Goal: Task Accomplishment & Management: Manage account settings

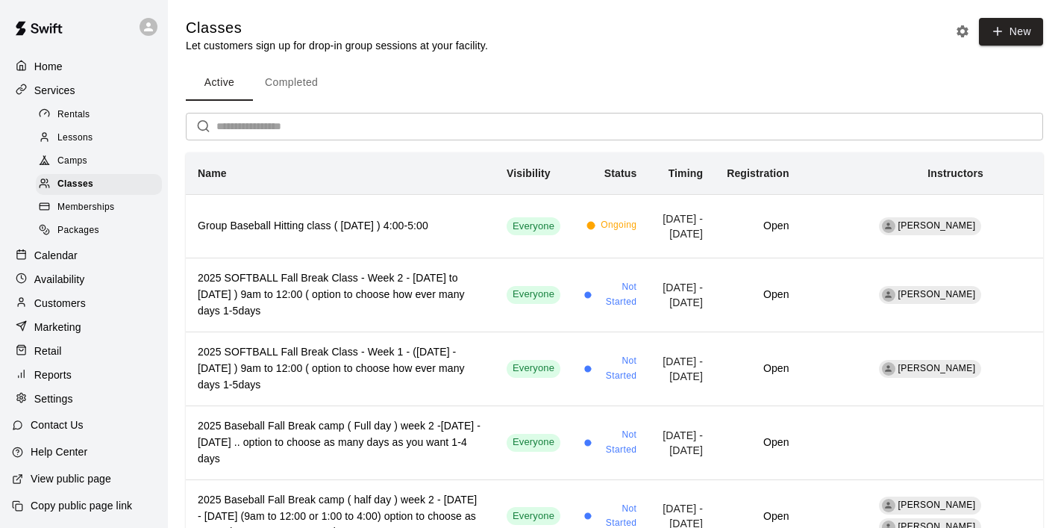
click at [53, 268] on div "Availability" at bounding box center [84, 279] width 144 height 22
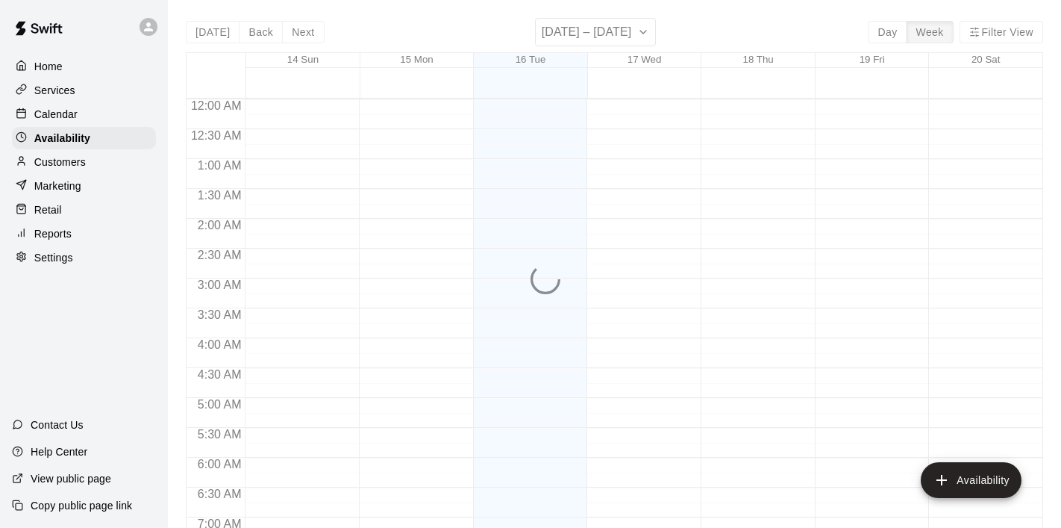
scroll to position [631, 0]
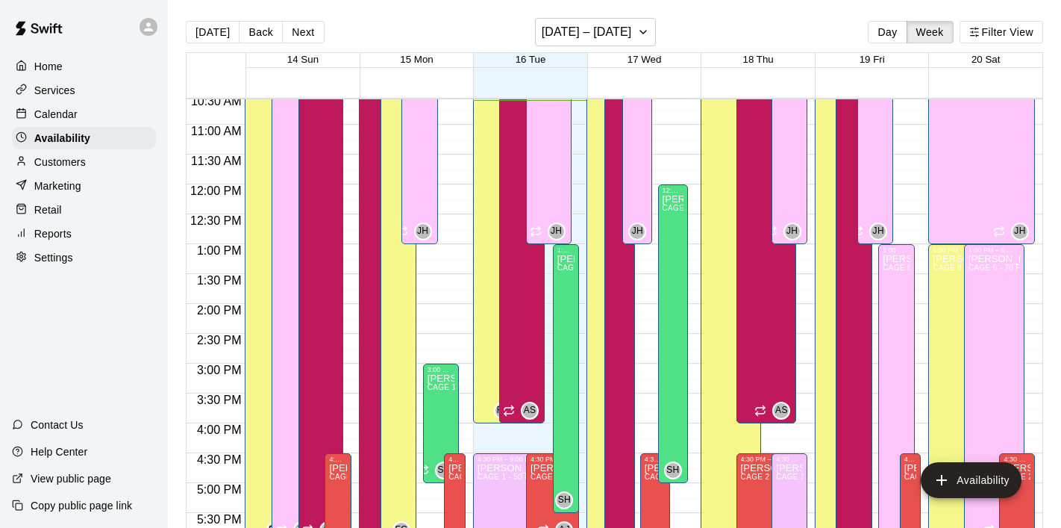
click at [63, 121] on p "Calendar" at bounding box center [55, 114] width 43 height 15
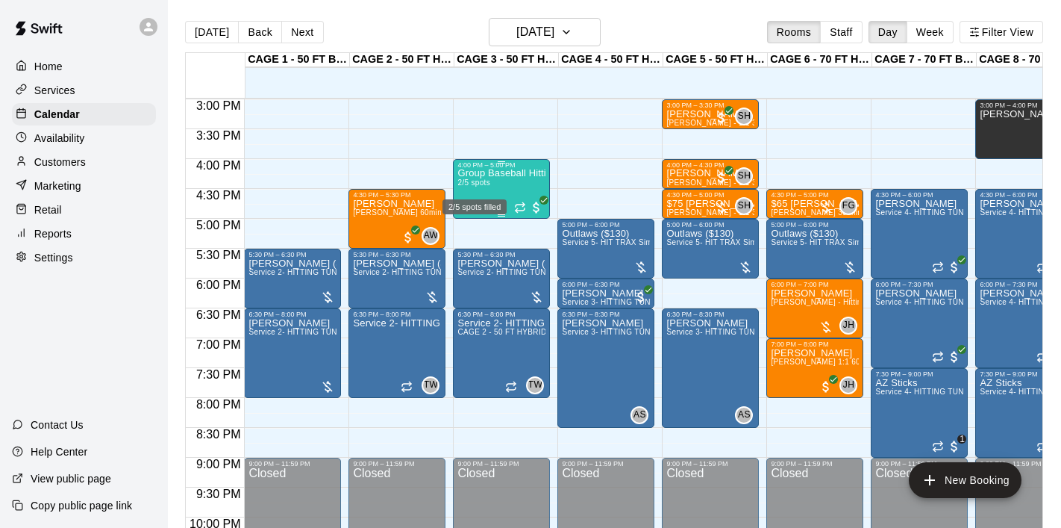
click at [478, 184] on span "2/5 spots" at bounding box center [473, 182] width 33 height 8
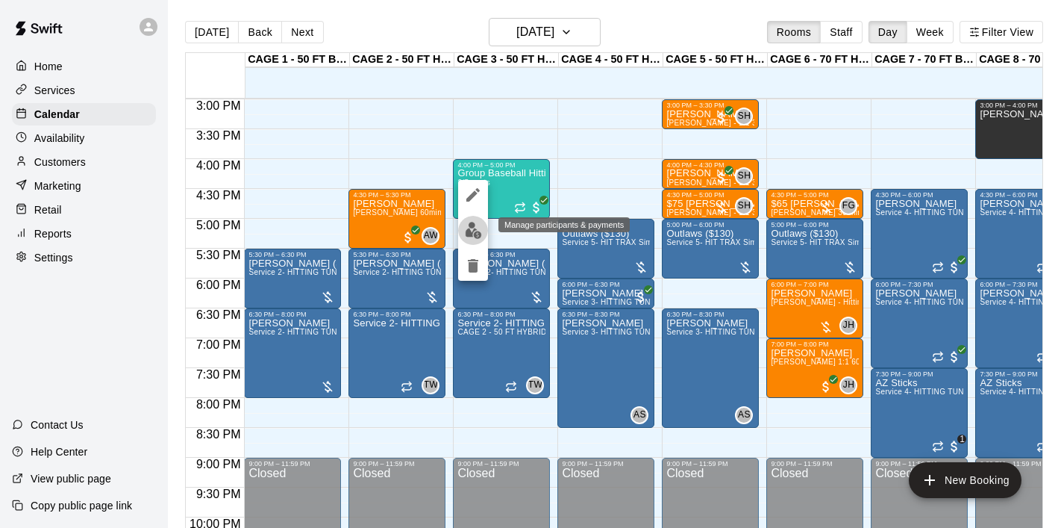
click at [475, 227] on img "edit" at bounding box center [473, 230] width 17 height 17
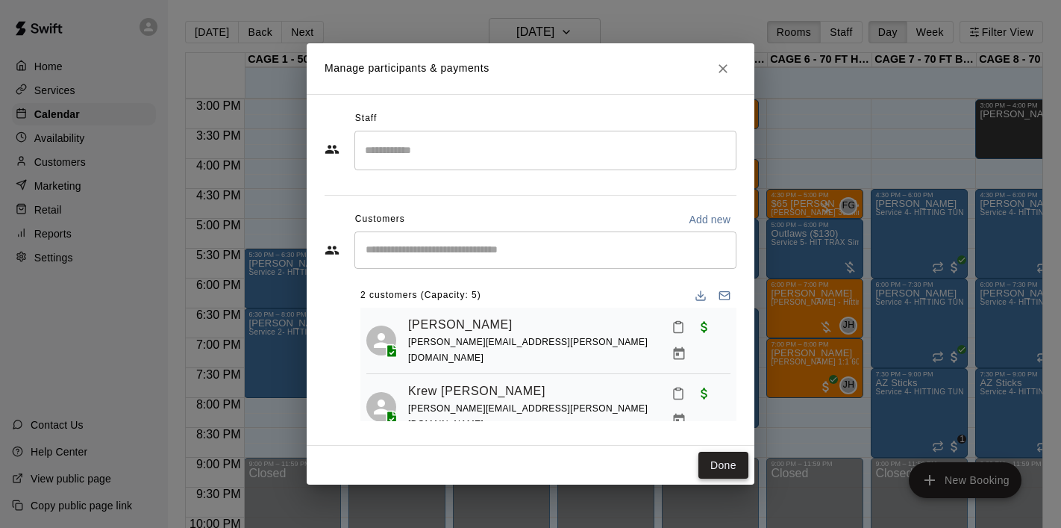
click at [725, 452] on button "Done" at bounding box center [724, 466] width 50 height 28
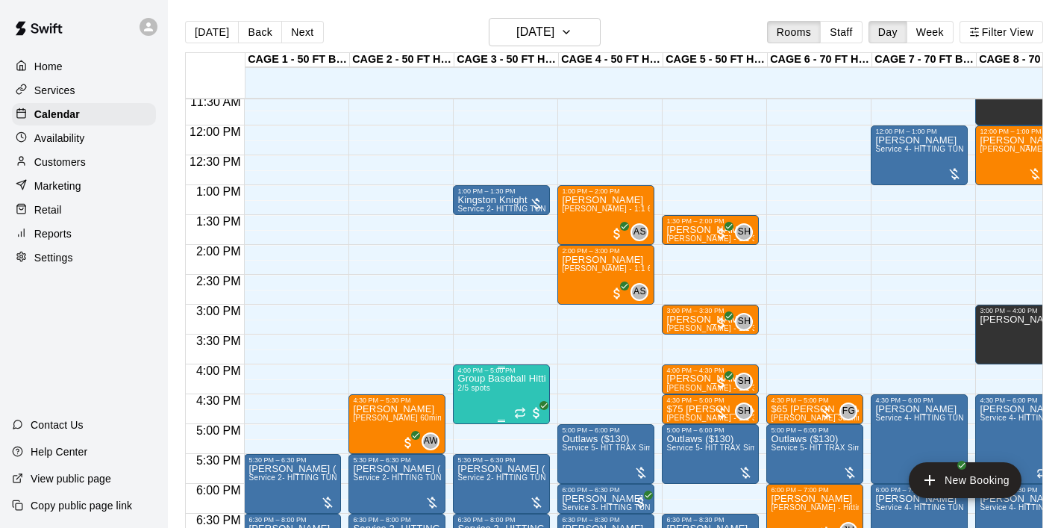
click at [495, 396] on div at bounding box center [530, 264] width 1061 height 528
click at [475, 423] on img "edit" at bounding box center [473, 425] width 17 height 17
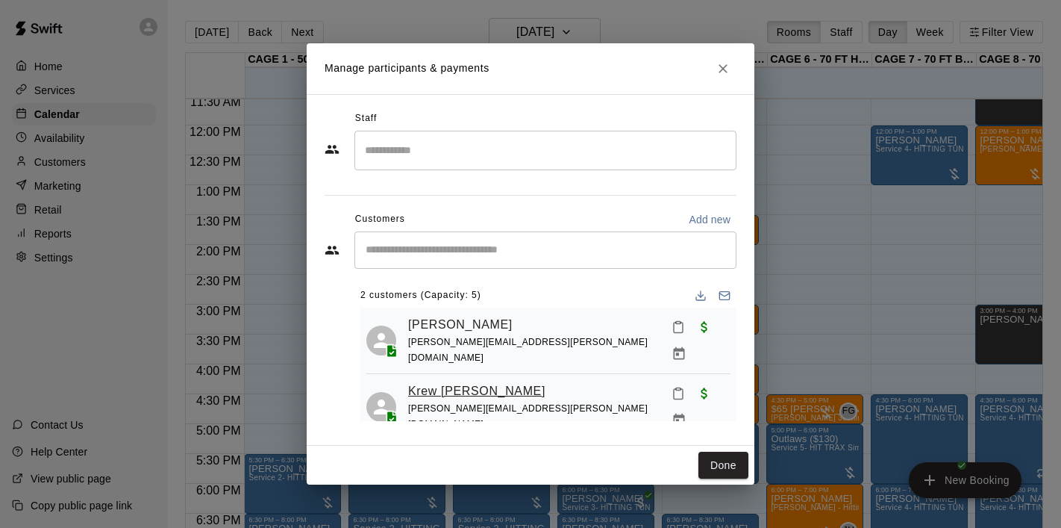
click at [474, 381] on link "Krew [PERSON_NAME]" at bounding box center [476, 390] width 137 height 19
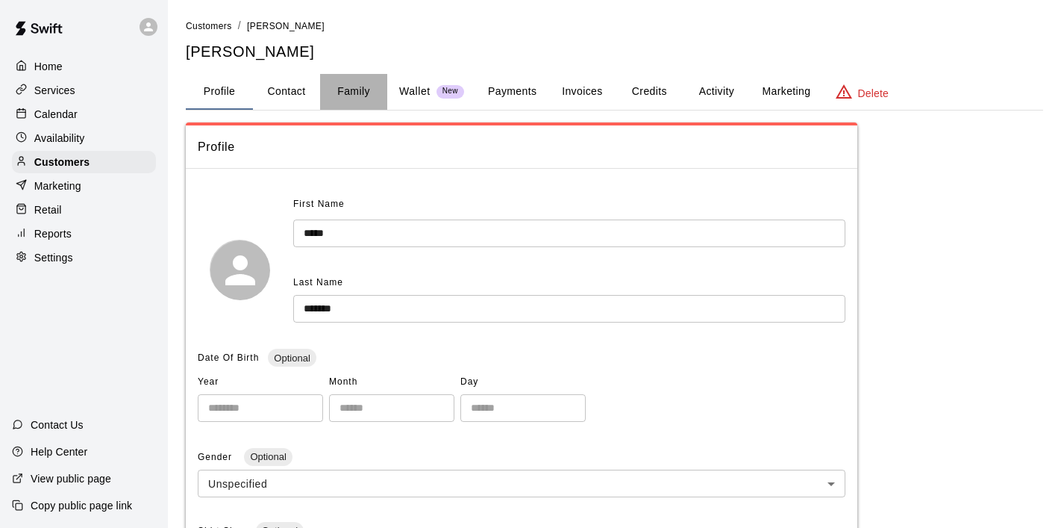
click at [372, 83] on button "Family" at bounding box center [353, 92] width 67 height 36
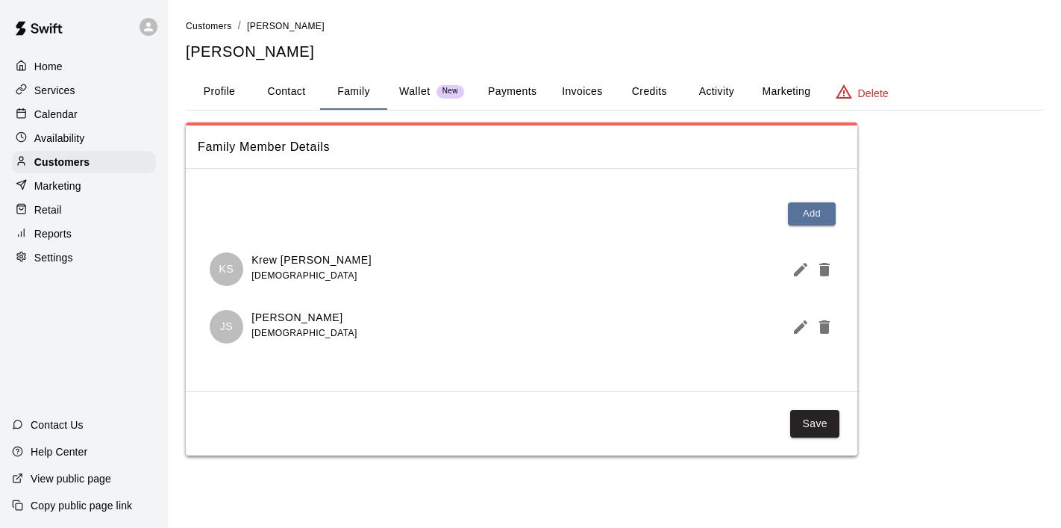
click at [136, 116] on div "Calendar" at bounding box center [84, 114] width 144 height 22
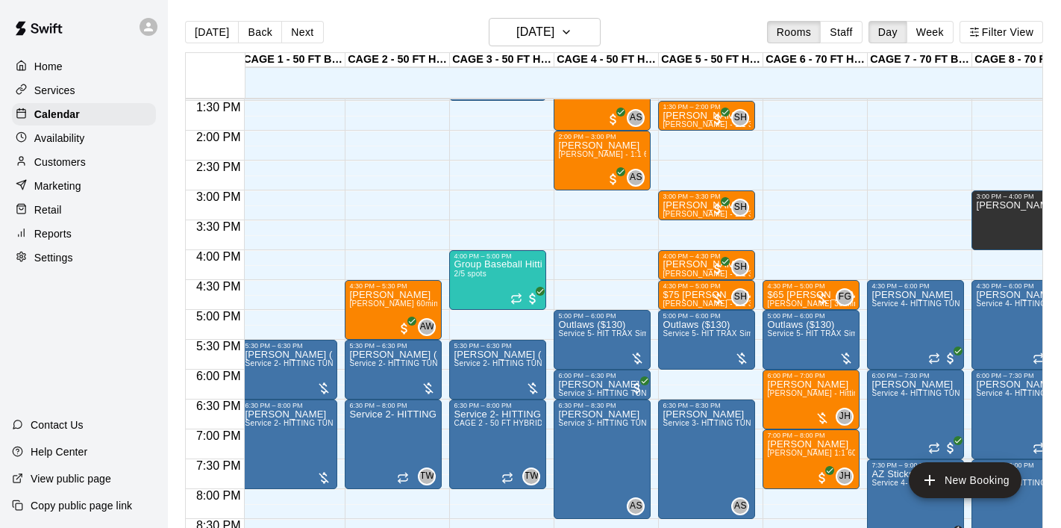
scroll to position [0, 4]
click at [475, 271] on span "2/5 spots" at bounding box center [470, 273] width 33 height 8
click at [510, 275] on div at bounding box center [530, 264] width 1061 height 528
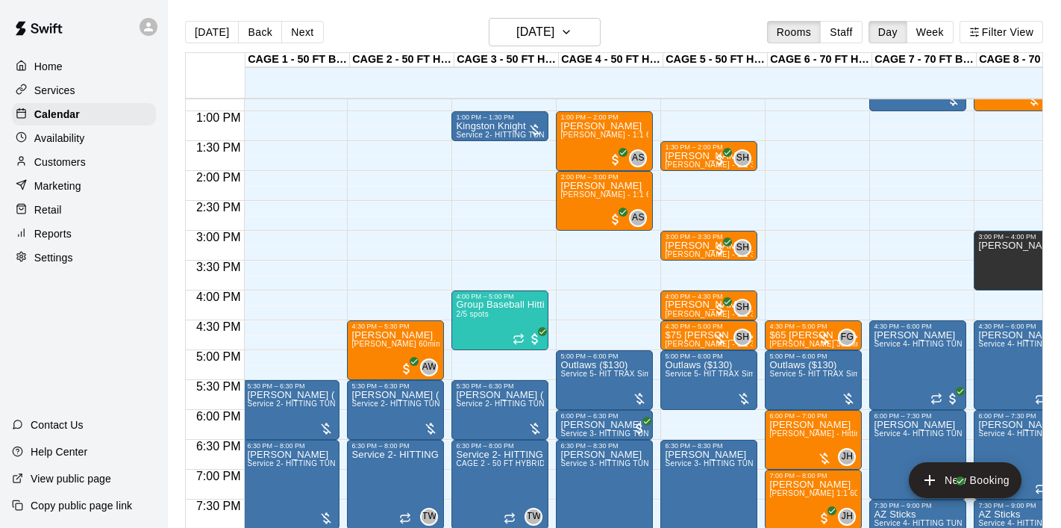
scroll to position [0, 1]
click at [802, 335] on p "$65 [PERSON_NAME]" at bounding box center [813, 335] width 88 height 0
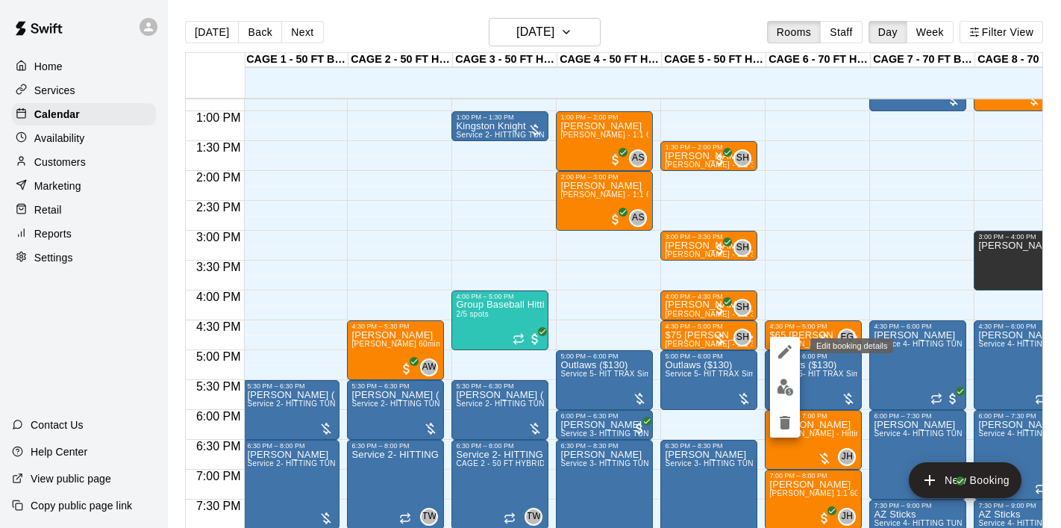
click at [787, 337] on button "edit" at bounding box center [785, 352] width 30 height 30
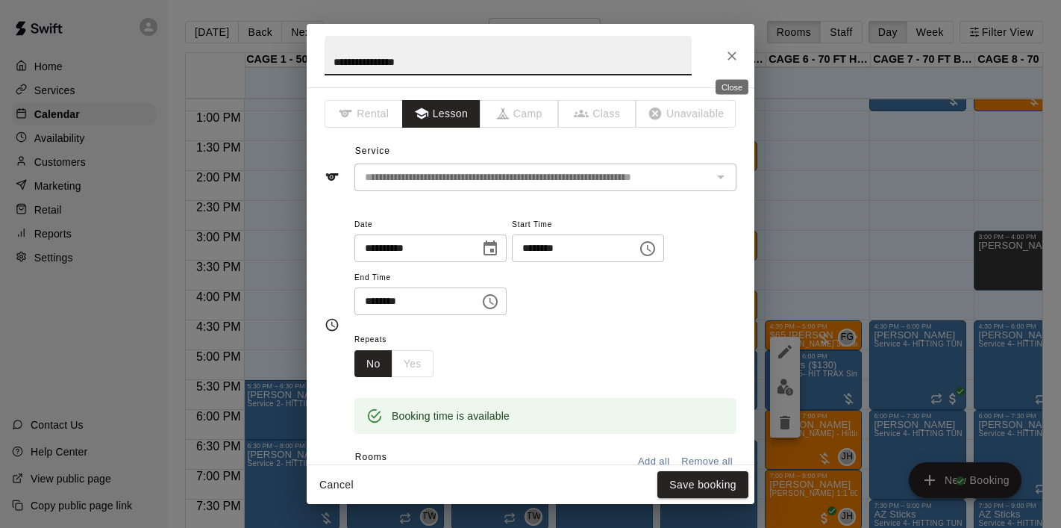
click at [730, 62] on icon "Close" at bounding box center [732, 56] width 15 height 15
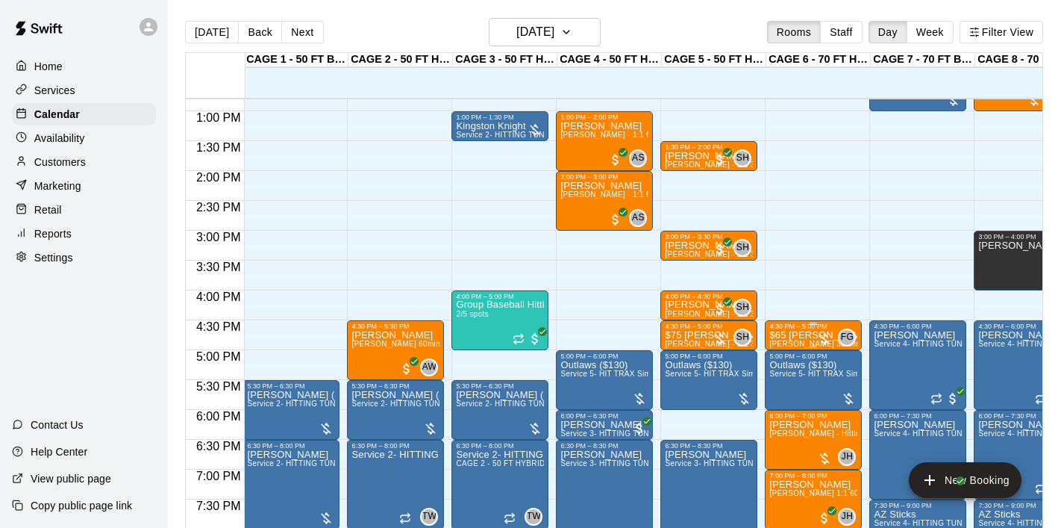
click at [791, 345] on span "[PERSON_NAME] 30 min 1:1 baseball hitting / fielding / pitching lessons" at bounding box center [897, 344] width 257 height 8
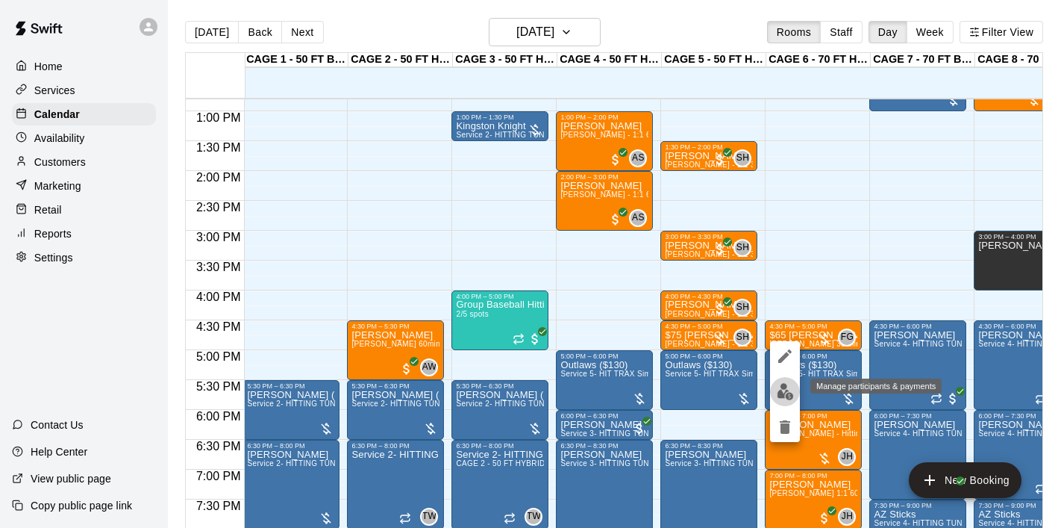
click at [786, 381] on button "edit" at bounding box center [785, 391] width 30 height 29
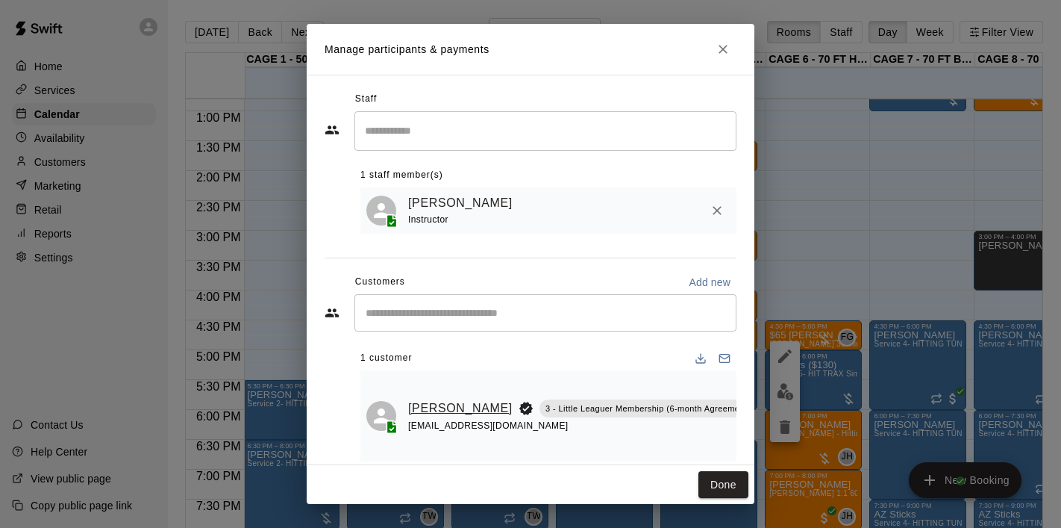
click at [424, 407] on link "[PERSON_NAME]" at bounding box center [460, 408] width 104 height 19
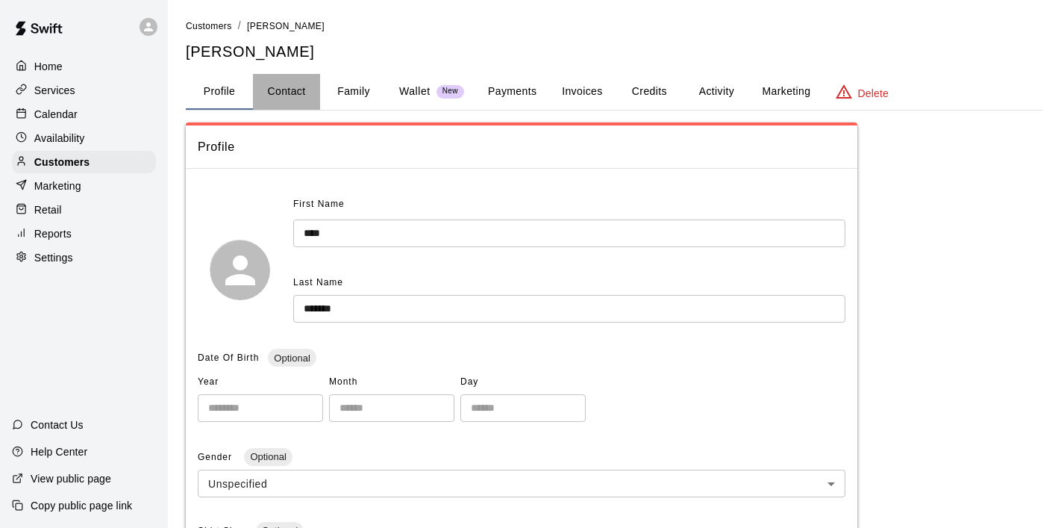
click at [305, 91] on button "Contact" at bounding box center [286, 92] width 67 height 36
select select "**"
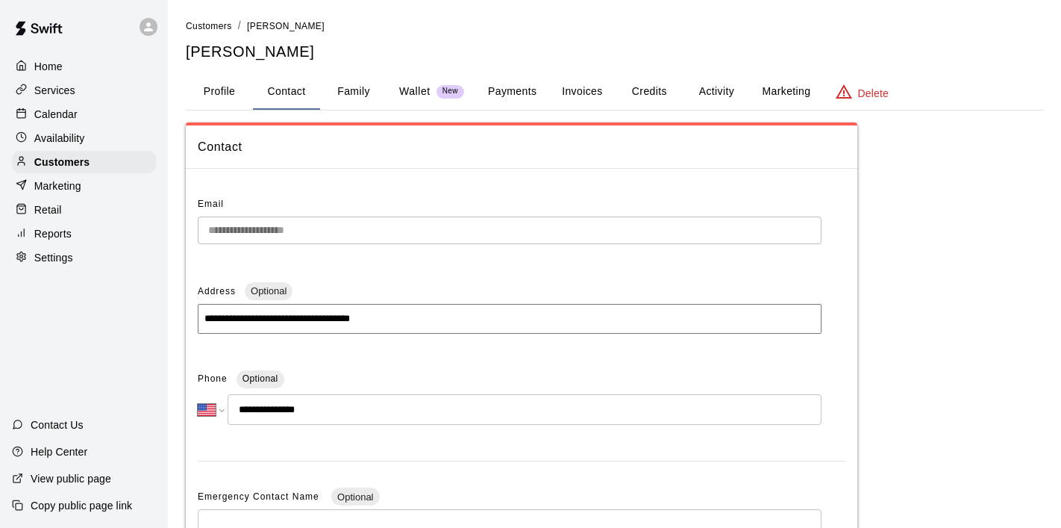
click at [72, 117] on p "Calendar" at bounding box center [55, 114] width 43 height 15
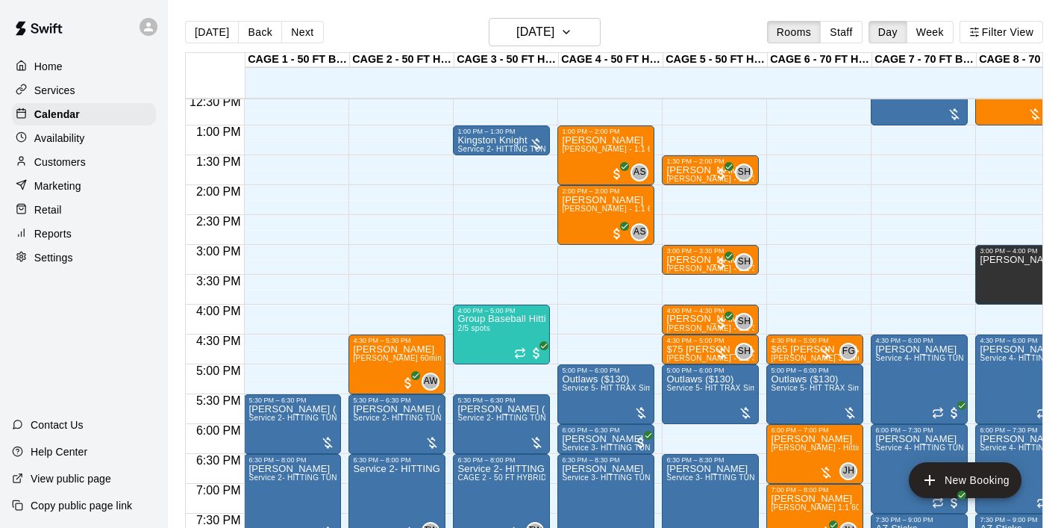
scroll to position [760, 0]
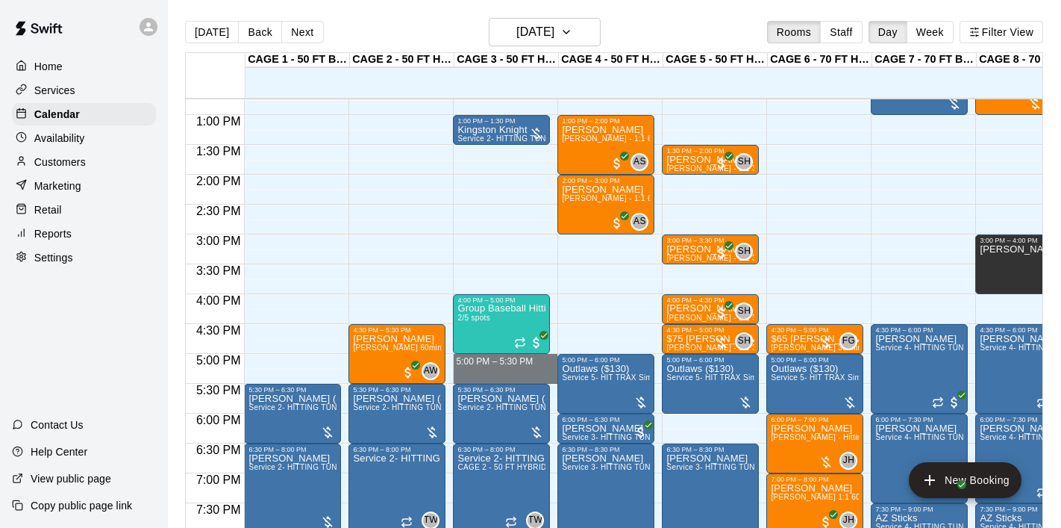
drag, startPoint x: 499, startPoint y: 358, endPoint x: 498, endPoint y: 372, distance: 14.3
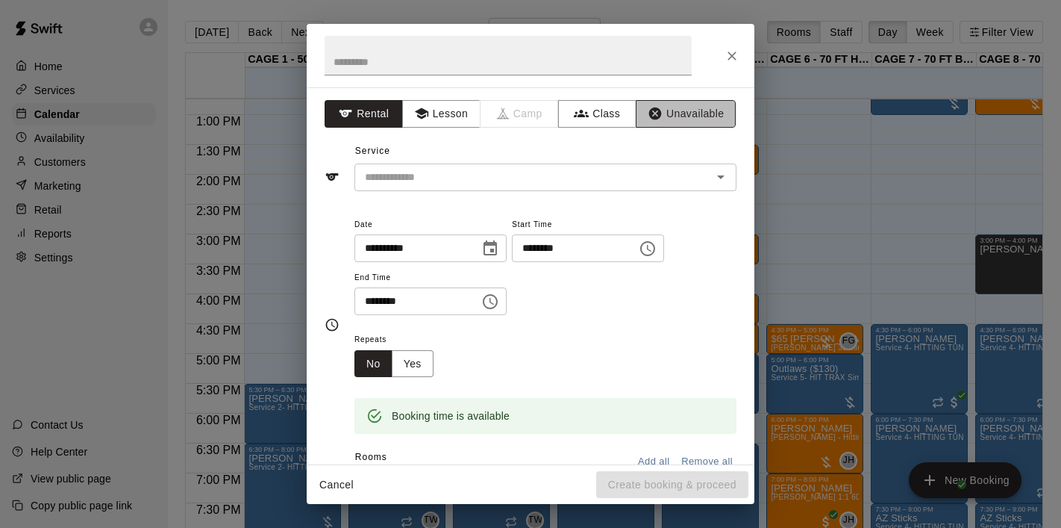
click at [674, 109] on button "Unavailable" at bounding box center [686, 114] width 100 height 28
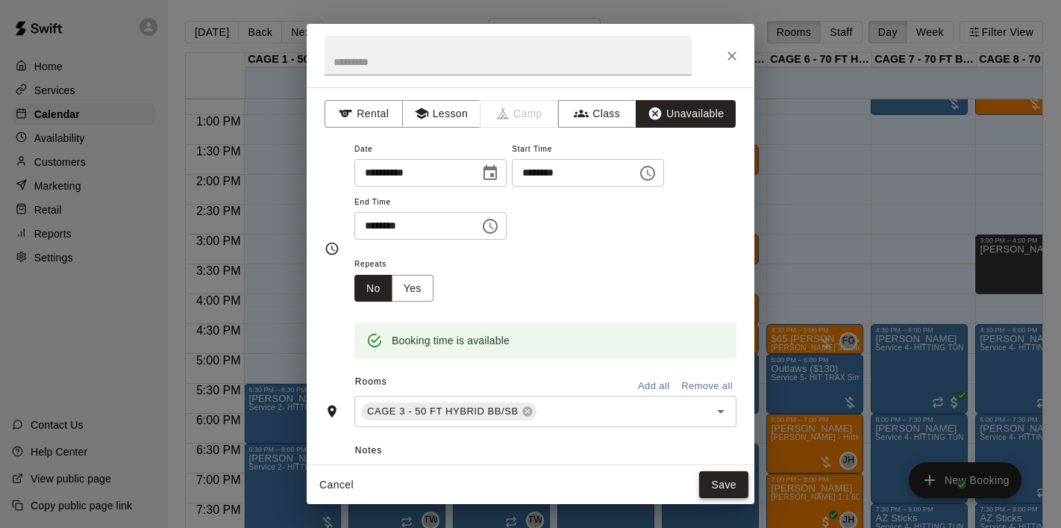
click at [719, 476] on button "Save" at bounding box center [723, 485] width 49 height 28
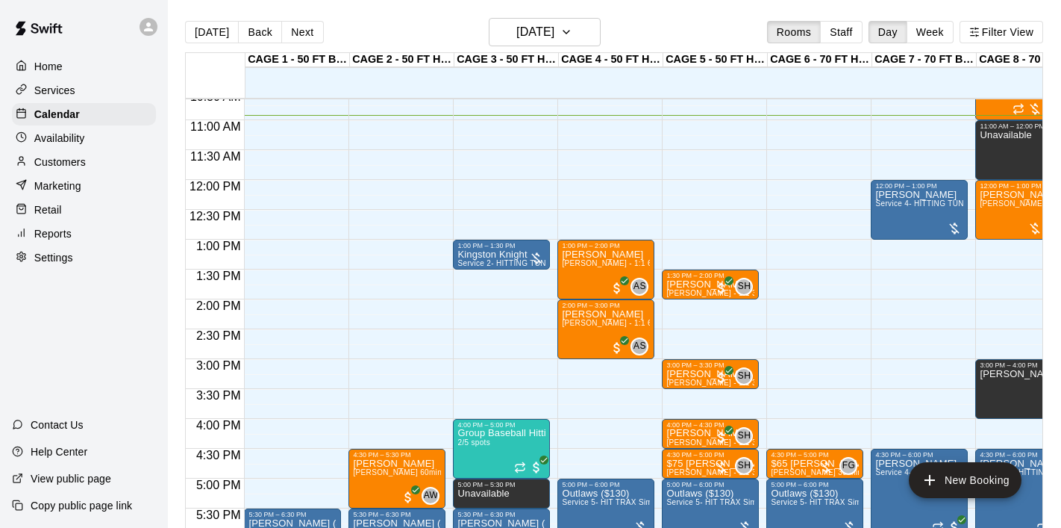
scroll to position [0, 1]
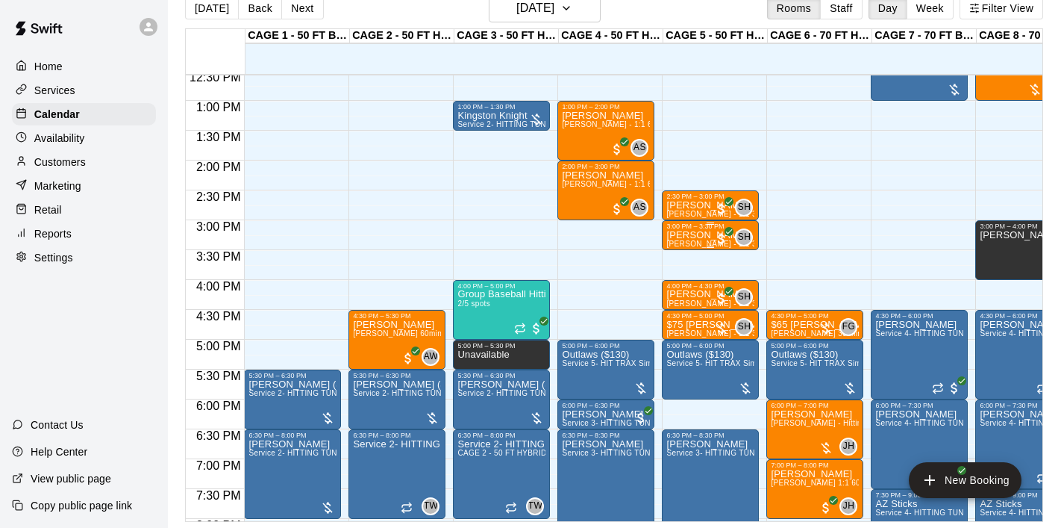
scroll to position [770, 0]
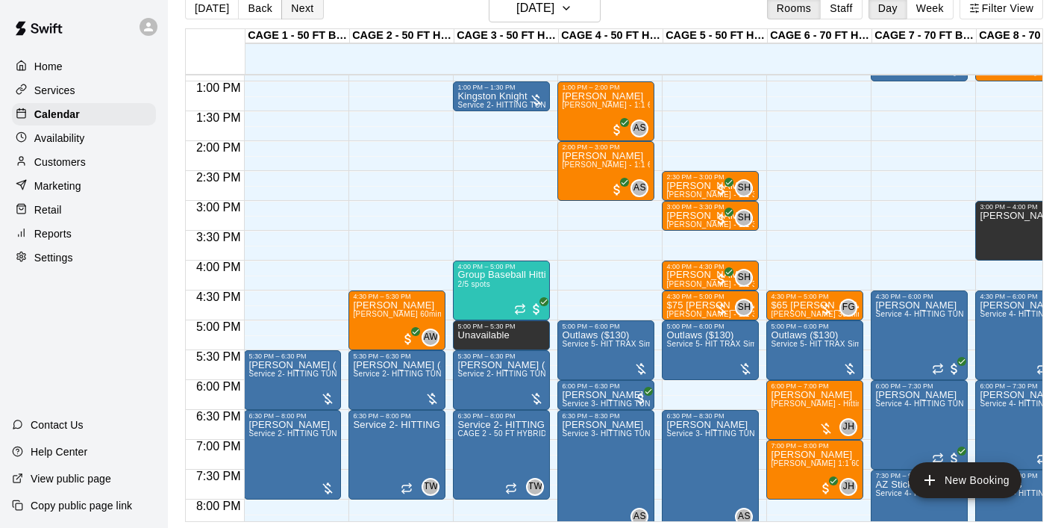
click at [293, 12] on button "Next" at bounding box center [302, 8] width 42 height 22
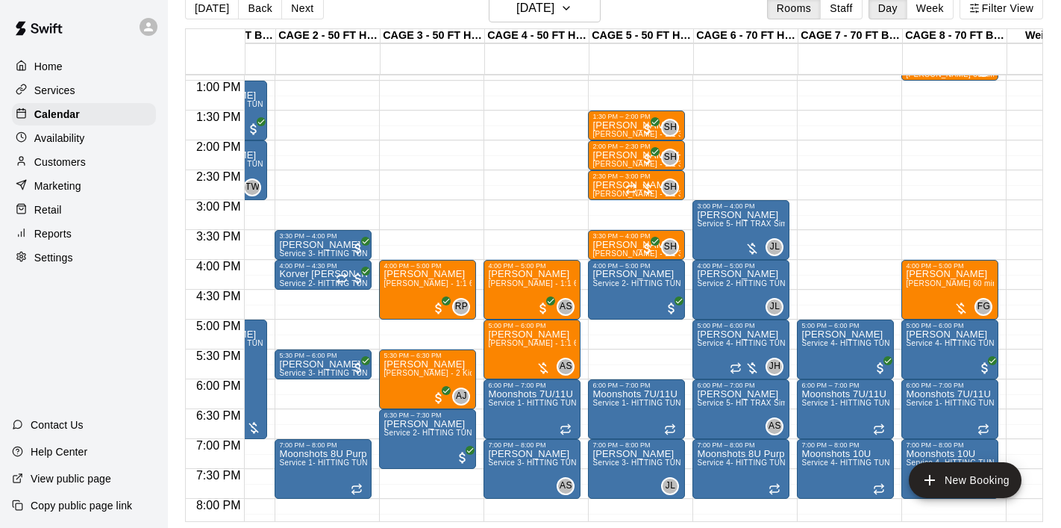
scroll to position [0, 0]
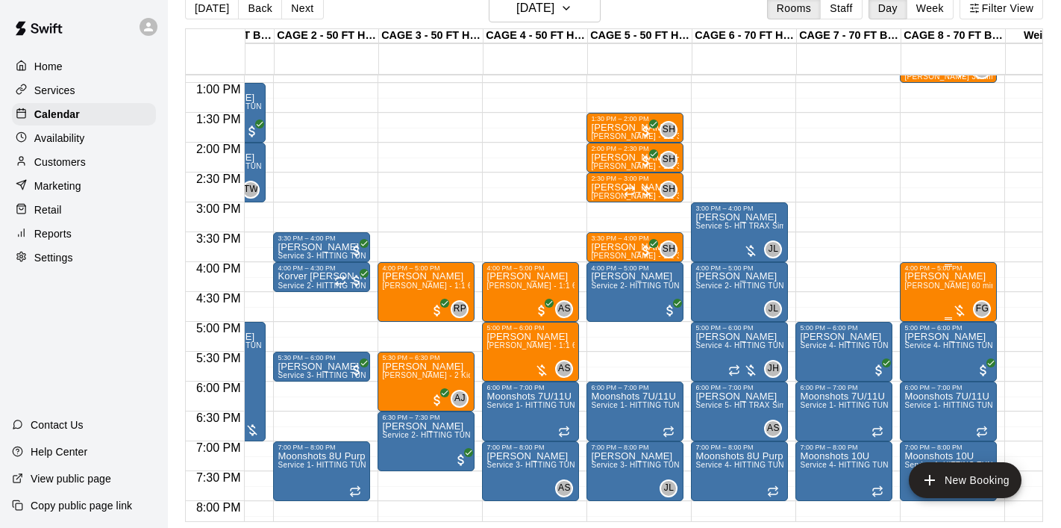
click at [923, 283] on span "Frankie Gulko 60 min 1:1 baseball hitting / fielding / pitching lessons" at bounding box center [1033, 285] width 257 height 8
click at [925, 328] on img "edit" at bounding box center [920, 333] width 17 height 17
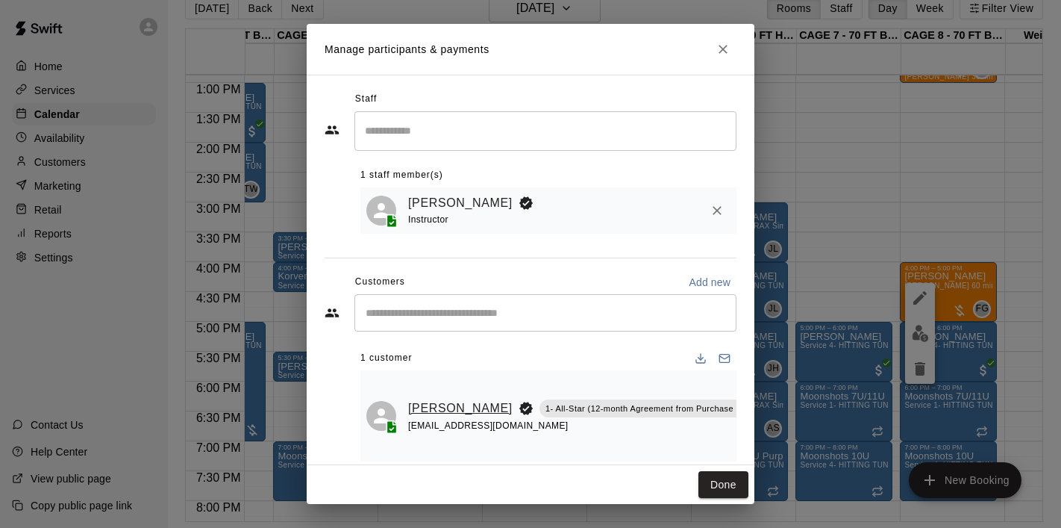
click at [449, 406] on link "Andrew Bennett" at bounding box center [460, 408] width 104 height 19
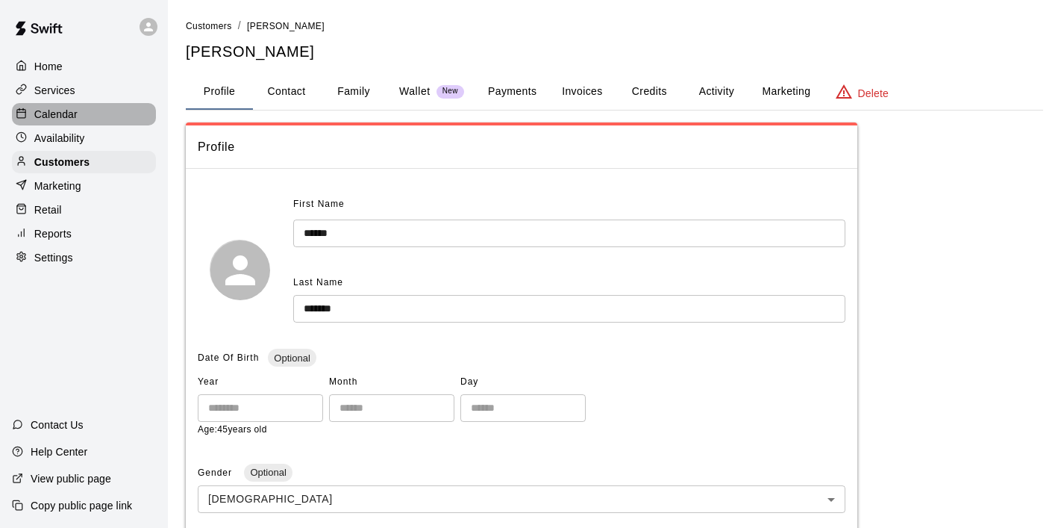
click at [96, 118] on div "Calendar" at bounding box center [84, 114] width 144 height 22
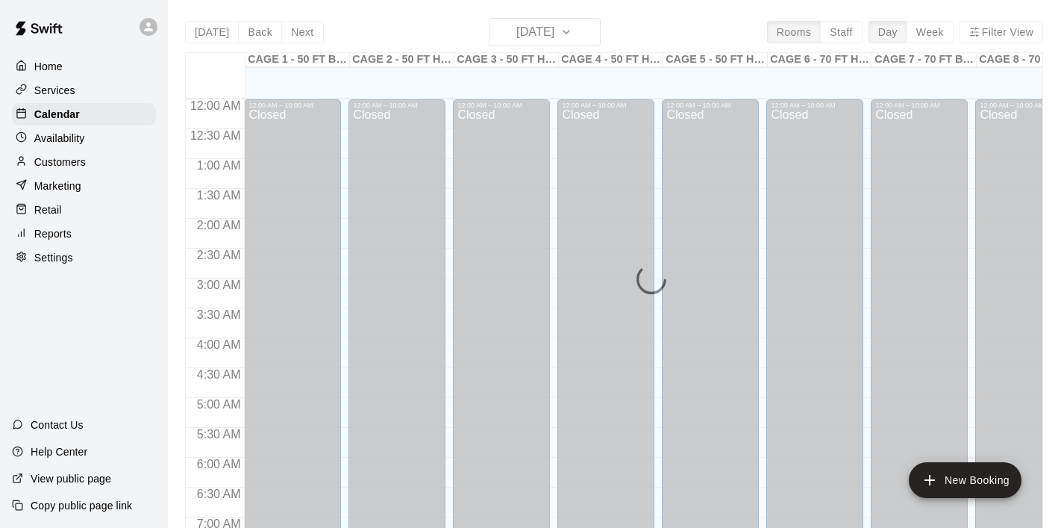
scroll to position [669, 0]
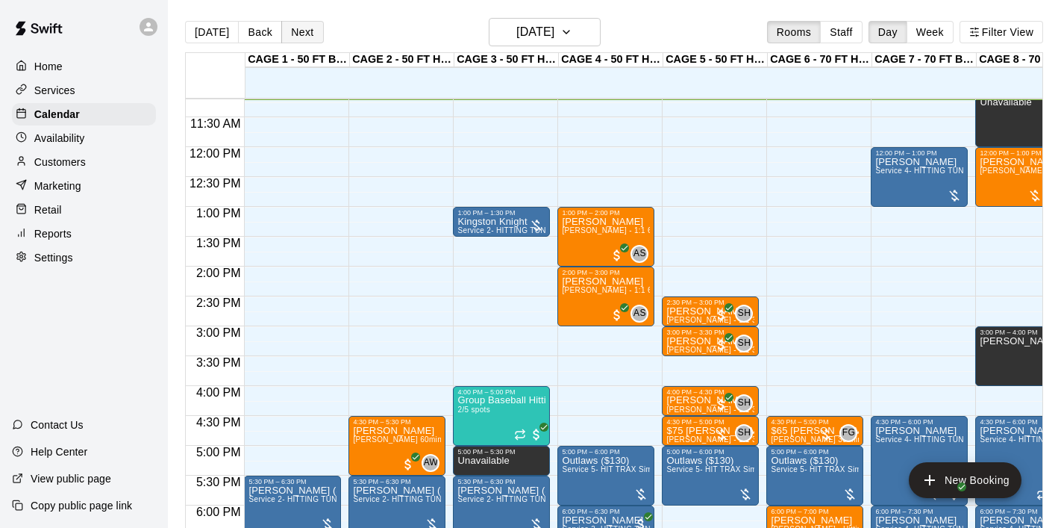
click at [294, 34] on button "Next" at bounding box center [302, 32] width 42 height 22
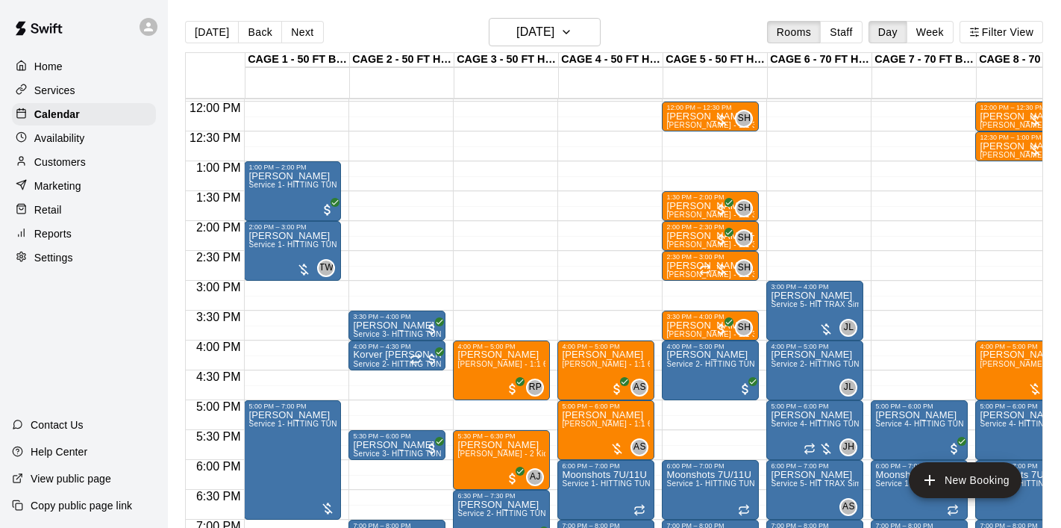
scroll to position [730, 0]
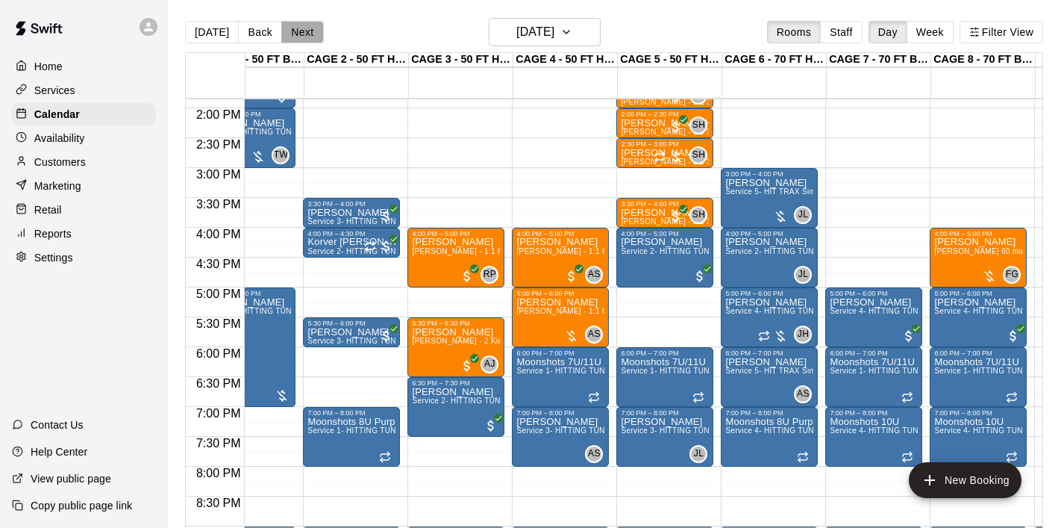
click at [301, 34] on button "Next" at bounding box center [302, 32] width 42 height 22
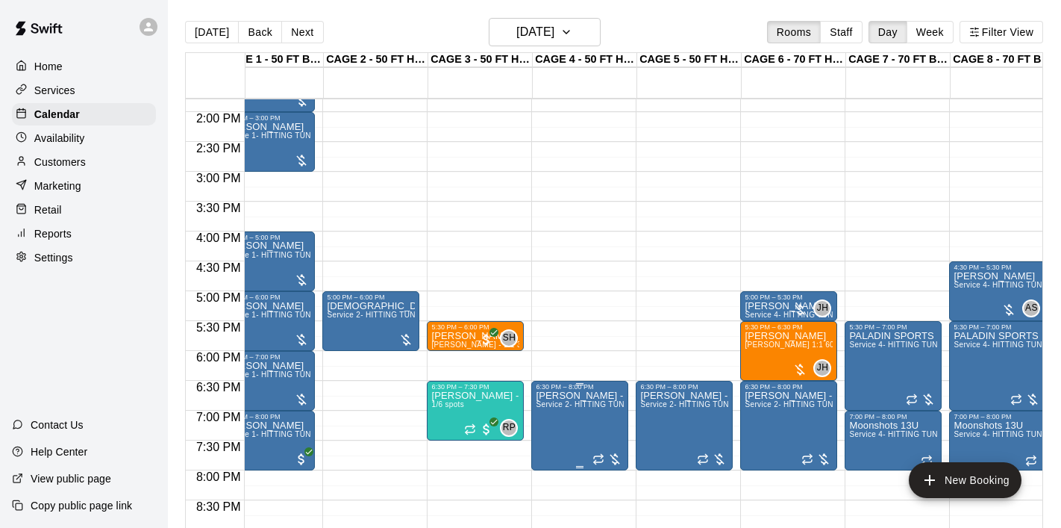
click at [549, 410] on icon "edit" at bounding box center [551, 406] width 13 height 13
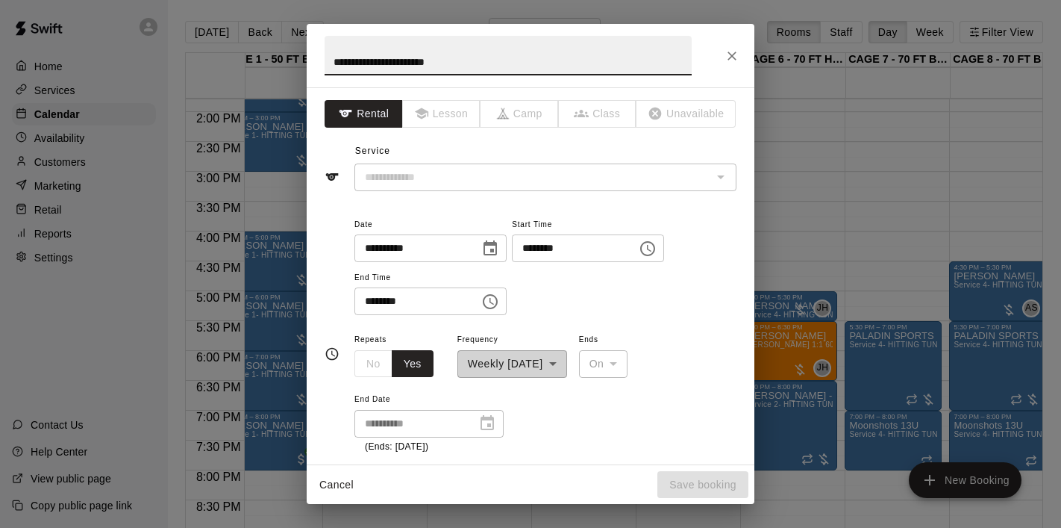
type input "**********"
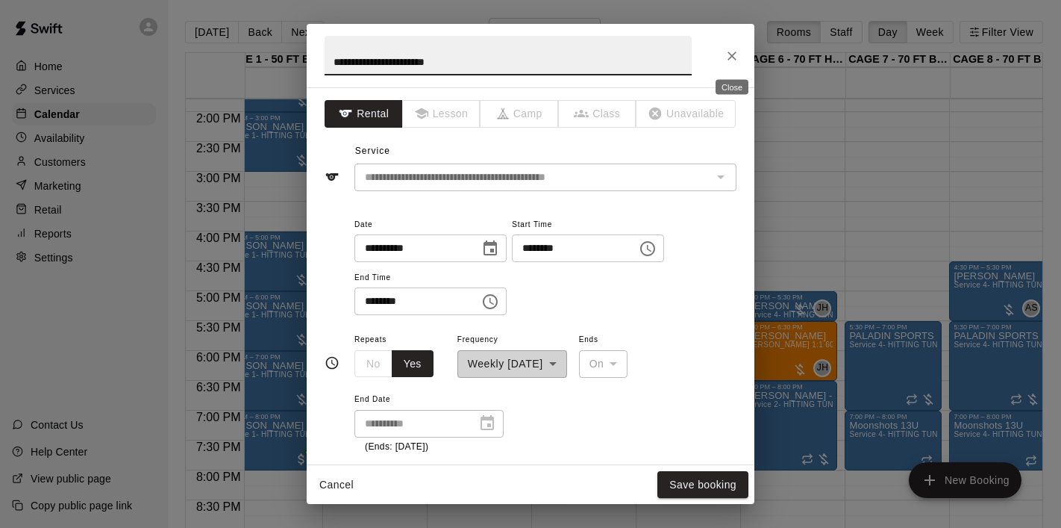
click at [728, 59] on icon "Close" at bounding box center [732, 56] width 15 height 15
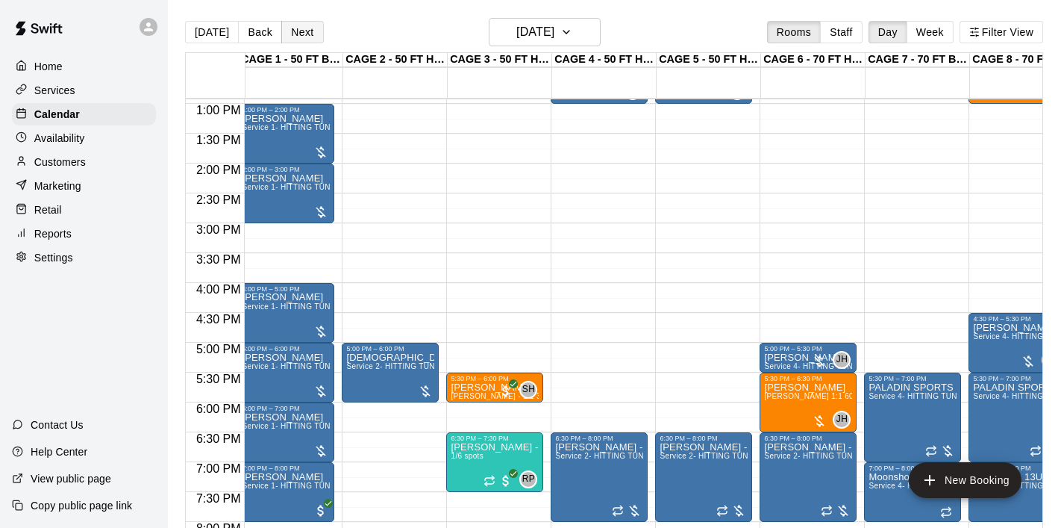
click at [309, 36] on button "Next" at bounding box center [302, 32] width 42 height 22
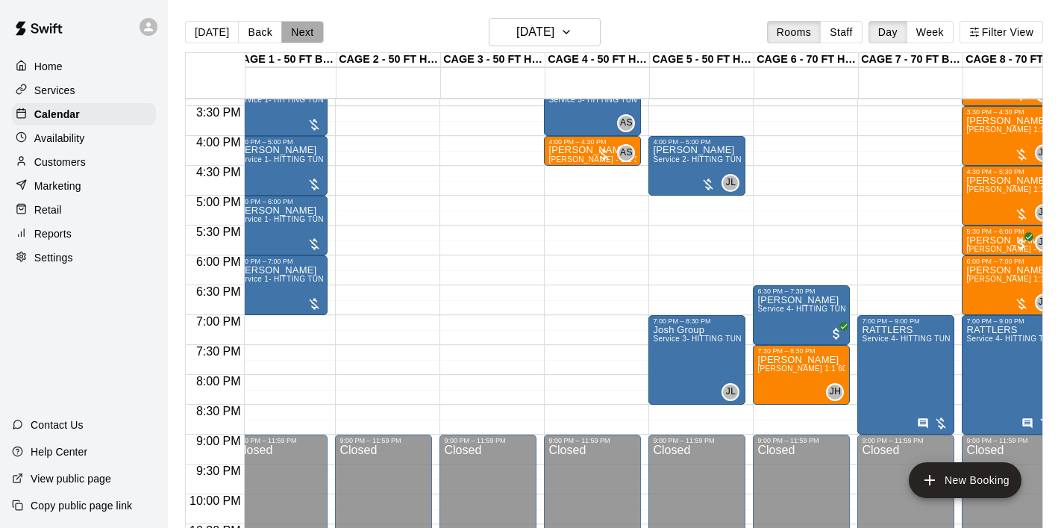
click at [293, 37] on button "Next" at bounding box center [302, 32] width 42 height 22
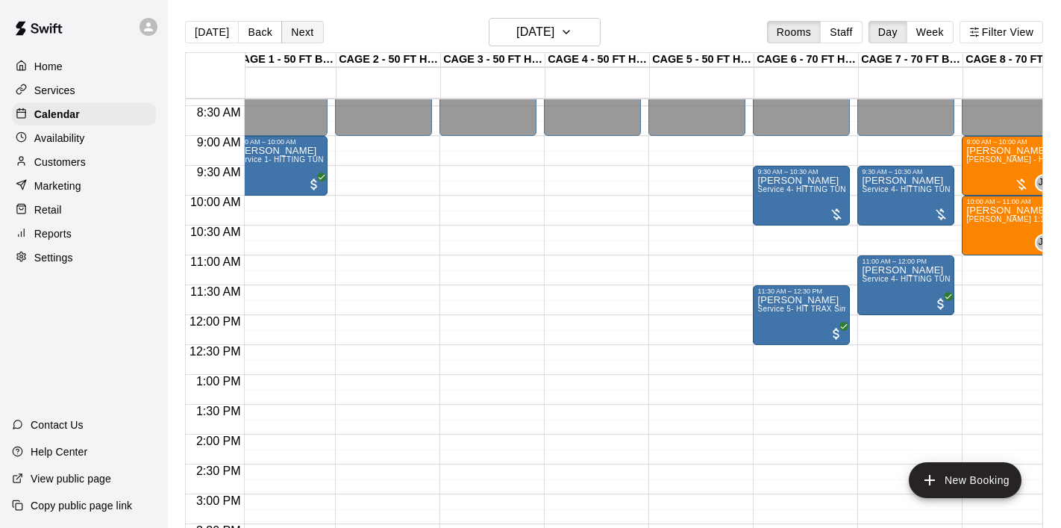
click at [301, 37] on button "Next" at bounding box center [302, 32] width 42 height 22
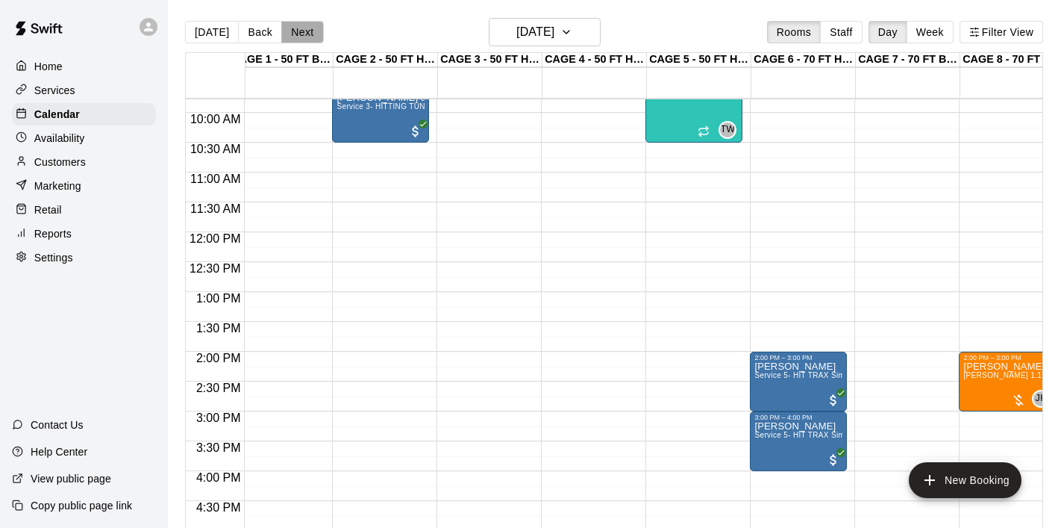
click at [292, 31] on button "Next" at bounding box center [302, 32] width 42 height 22
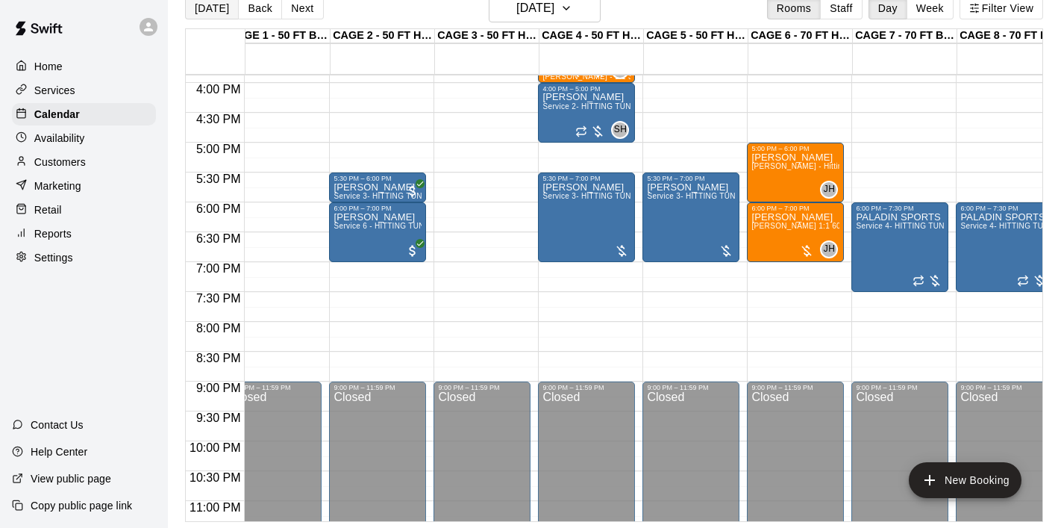
click at [213, 11] on button "[DATE]" at bounding box center [212, 8] width 54 height 22
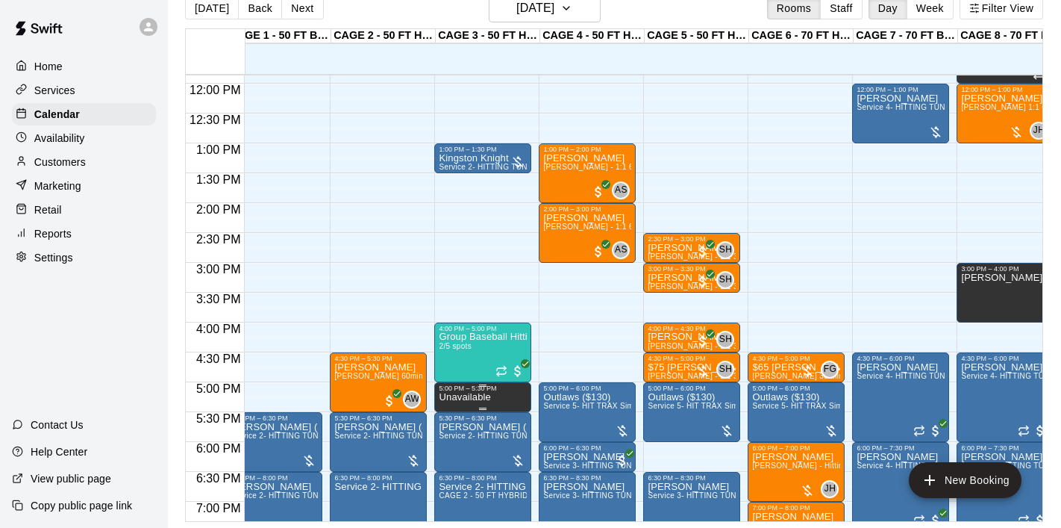
click at [483, 397] on p "Unavailable" at bounding box center [464, 397] width 51 height 0
click at [452, 446] on icon "delete" at bounding box center [454, 449] width 10 height 13
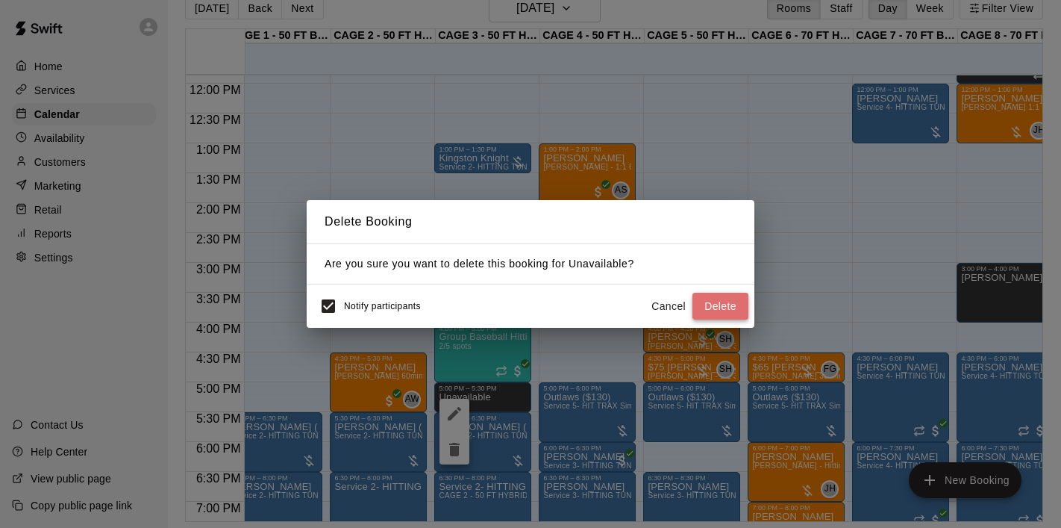
click at [707, 302] on button "Delete" at bounding box center [721, 307] width 56 height 28
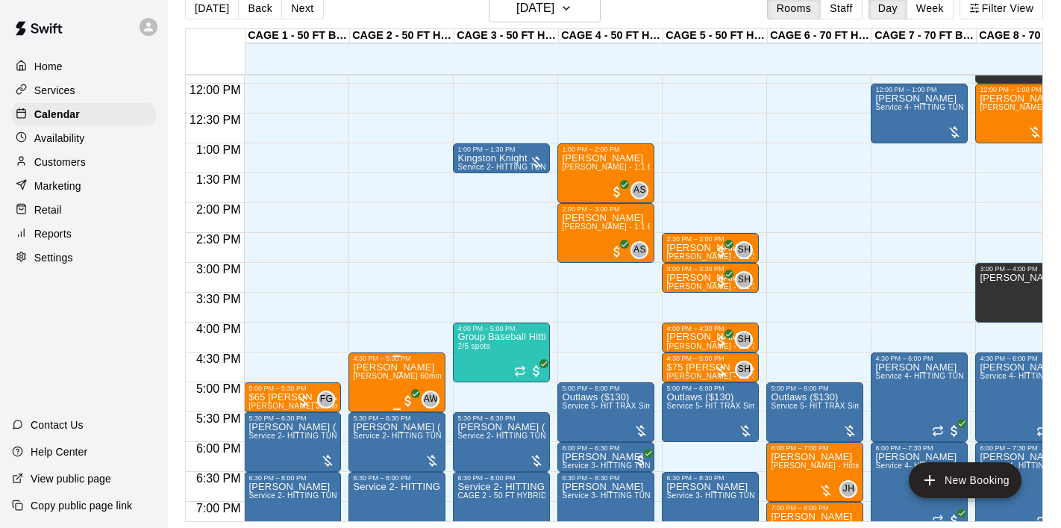
scroll to position [708, 0]
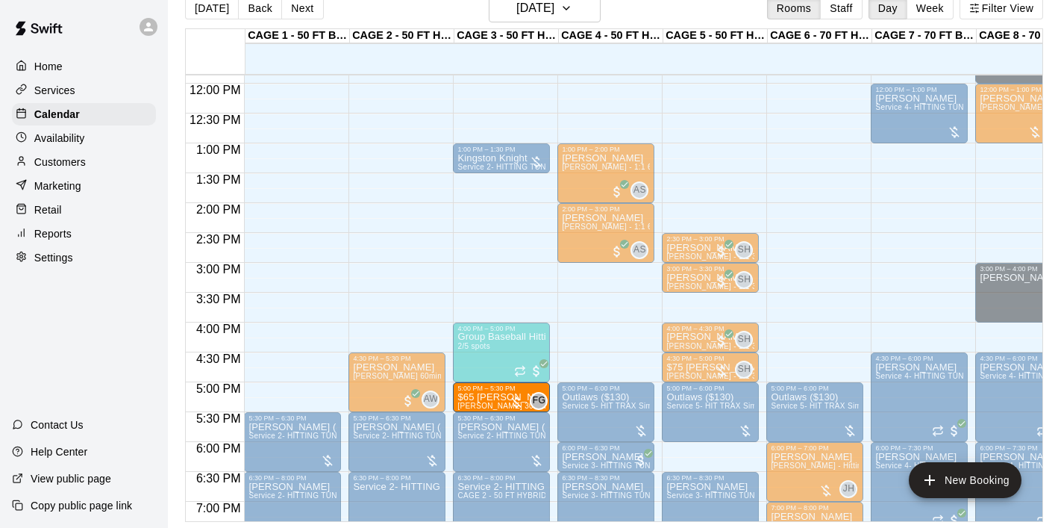
drag, startPoint x: 290, startPoint y: 393, endPoint x: 481, endPoint y: 398, distance: 191.1
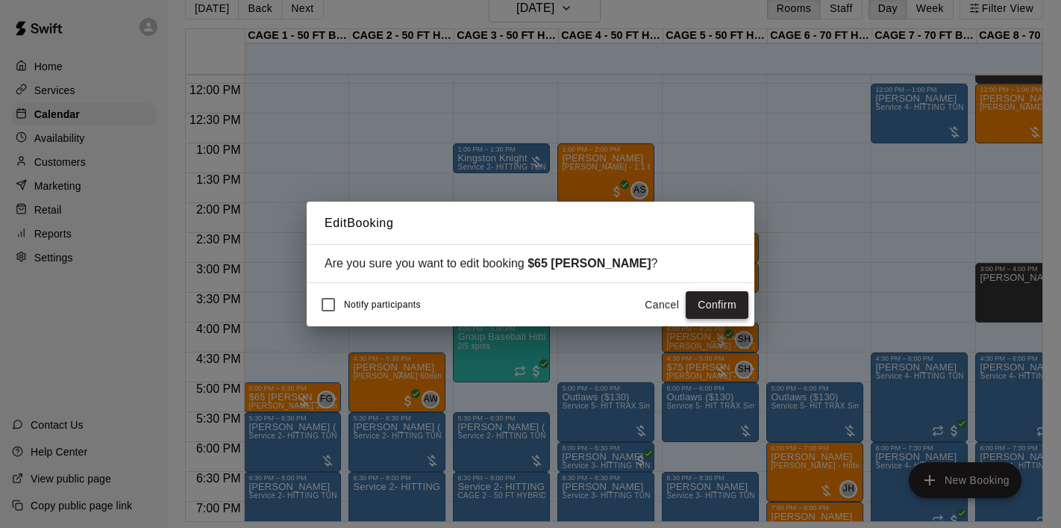
click at [719, 306] on button "Confirm" at bounding box center [717, 305] width 63 height 28
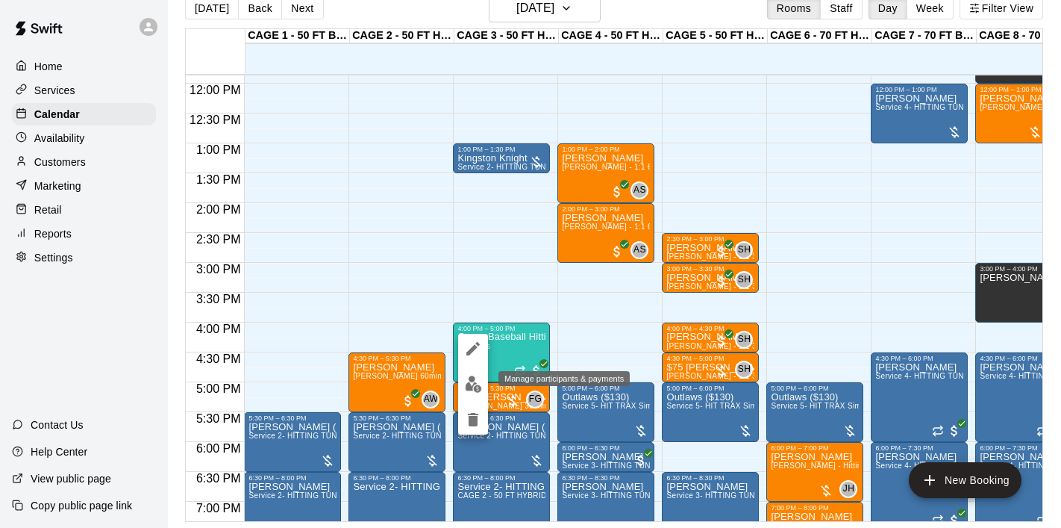
click at [465, 390] on img "edit" at bounding box center [473, 383] width 17 height 17
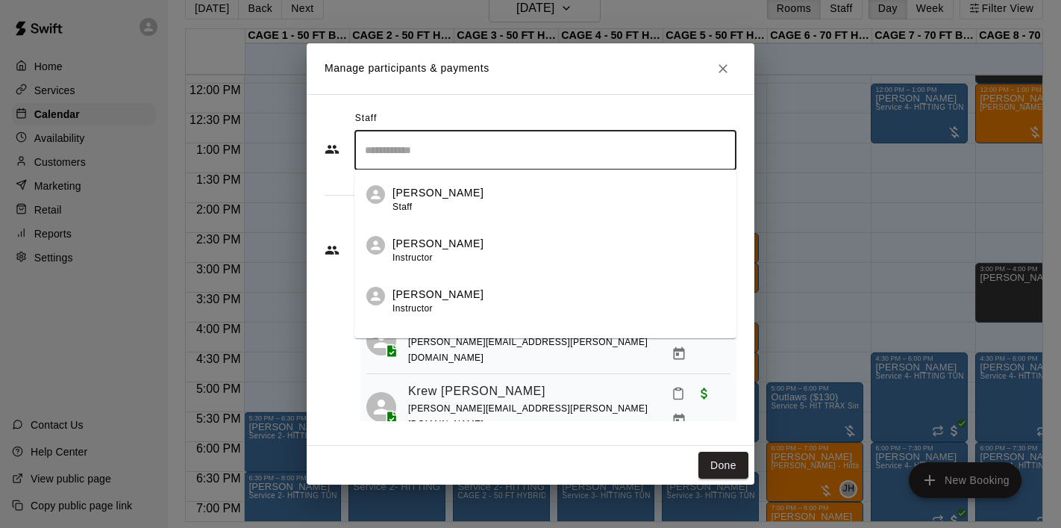
click at [472, 160] on input "Search staff" at bounding box center [545, 150] width 369 height 26
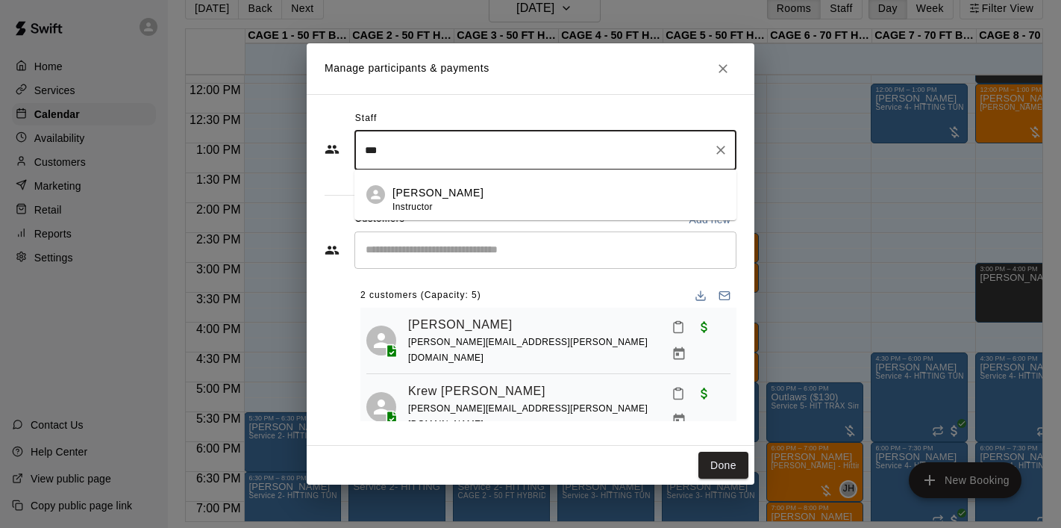
click at [437, 201] on p "[PERSON_NAME]" at bounding box center [438, 193] width 91 height 16
type input "***"
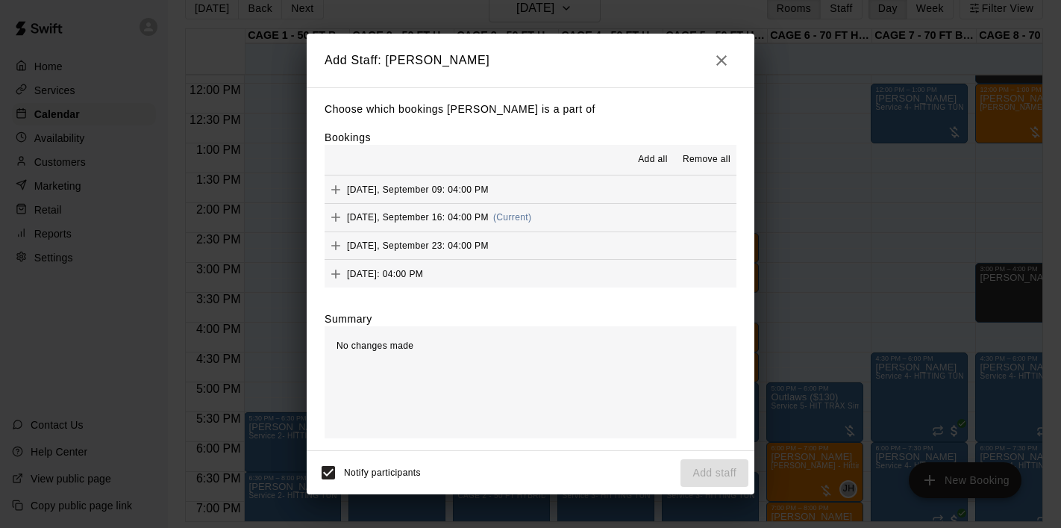
click at [596, 211] on button "Tuesday, September 16: 04:00 PM (Current)" at bounding box center [531, 218] width 412 height 28
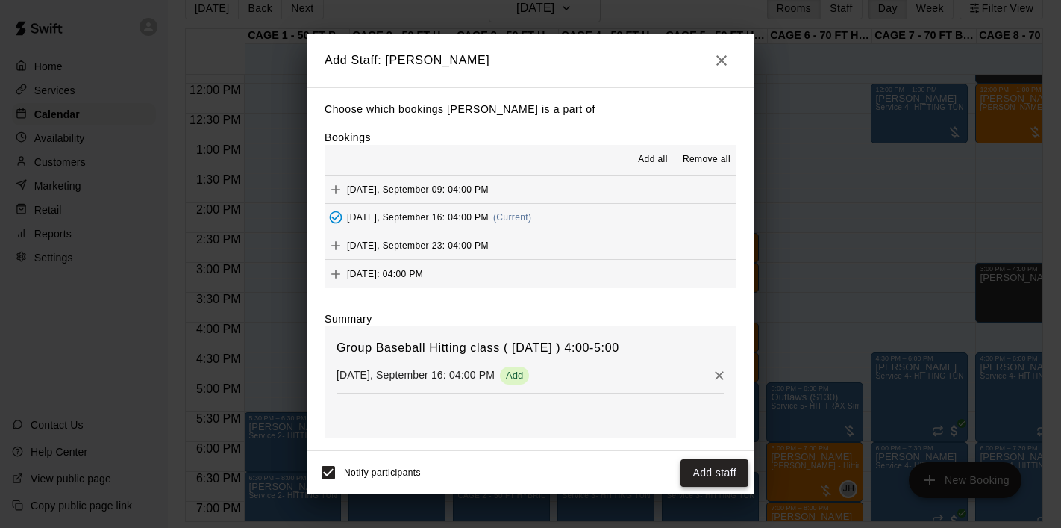
click at [698, 462] on button "Add staff" at bounding box center [715, 473] width 68 height 28
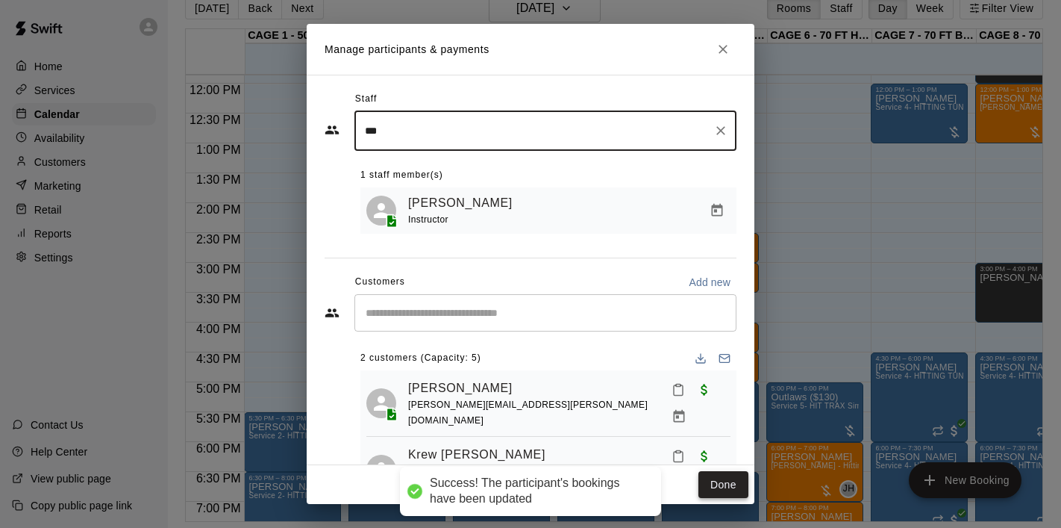
click at [714, 484] on button "Done" at bounding box center [724, 485] width 50 height 28
